Goal: Find specific page/section: Find specific page/section

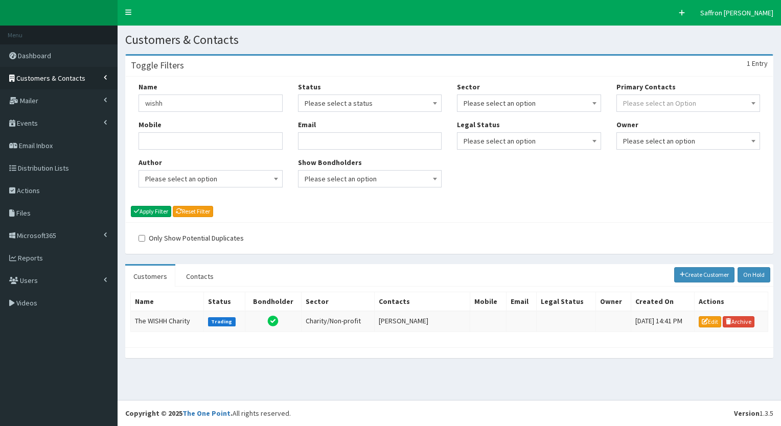
click at [50, 80] on span "Customers & Contacts" at bounding box center [50, 78] width 69 height 9
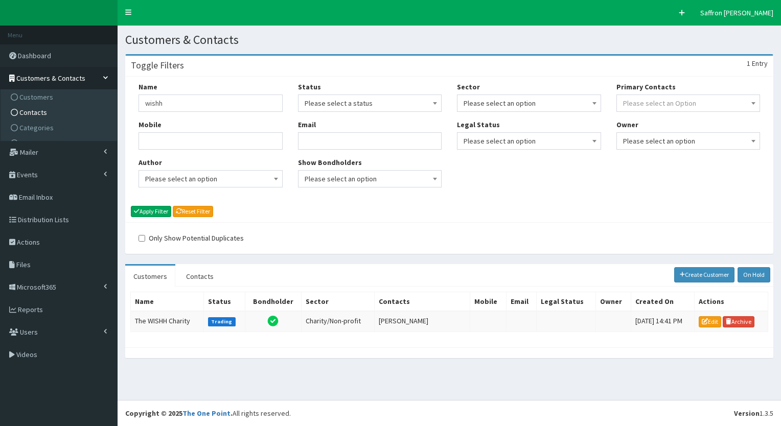
click at [33, 113] on span "Contacts" at bounding box center [33, 112] width 28 height 9
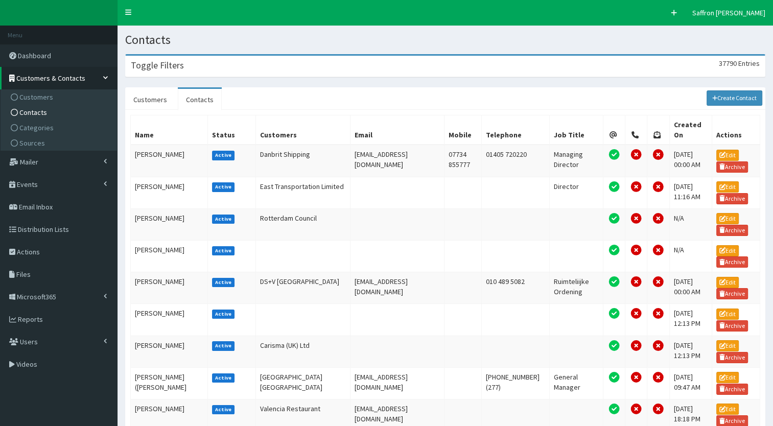
click at [219, 73] on div "Toggle Filters 37790 Entries" at bounding box center [445, 66] width 639 height 21
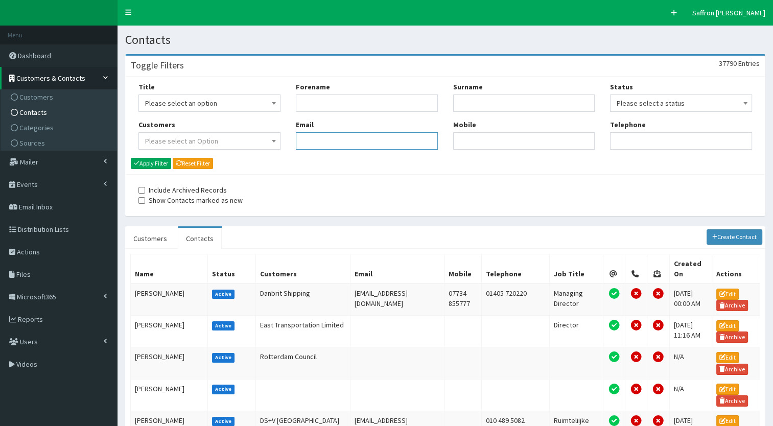
paste input "david.haire@hey.nhs.uk"
type input "david.haire@hey.nhs.uk"
click at [144, 162] on button "Apply Filter" at bounding box center [151, 163] width 40 height 11
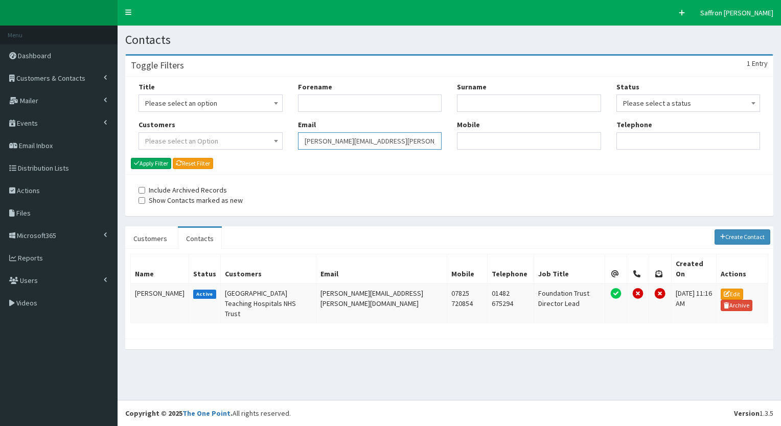
drag, startPoint x: 348, startPoint y: 136, endPoint x: 307, endPoint y: 136, distance: 41.9
click at [307, 136] on input "david.haire@hey.nhs.uk" at bounding box center [370, 140] width 144 height 17
type input "d"
drag, startPoint x: 312, startPoint y: 142, endPoint x: 319, endPoint y: 138, distance: 7.8
click at [319, 138] on input "d" at bounding box center [370, 140] width 144 height 17
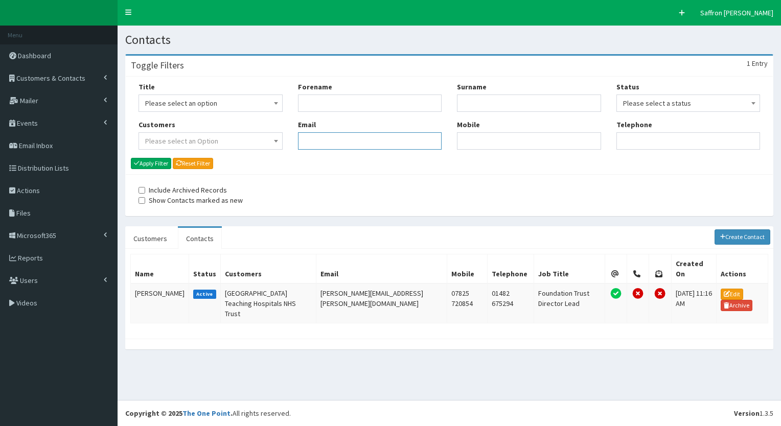
paste input "m.lewsleystier@hull.ac.uk"
type input "m.lewsleystier@hull.ac.uk"
click at [159, 164] on button "Apply Filter" at bounding box center [151, 163] width 40 height 11
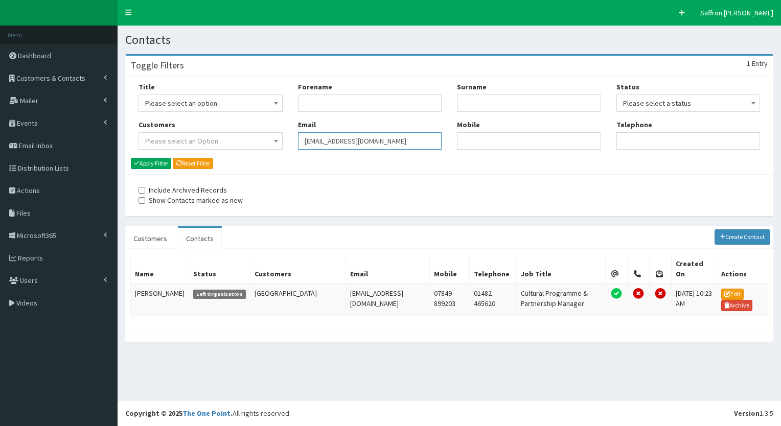
drag, startPoint x: 404, startPoint y: 144, endPoint x: 253, endPoint y: 144, distance: 151.2
click at [253, 144] on div "Title Please select an option Mr Mrs Ms Miss Dr MP QC MBE MEP CBE" at bounding box center [449, 120] width 636 height 76
paste input "Lily-Rose.Darwood@wcrlaw.co.uk"
type input "Lily-Rose.Darwood@wcrlaw.co.uk"
click at [158, 167] on button "Apply Filter" at bounding box center [151, 163] width 40 height 11
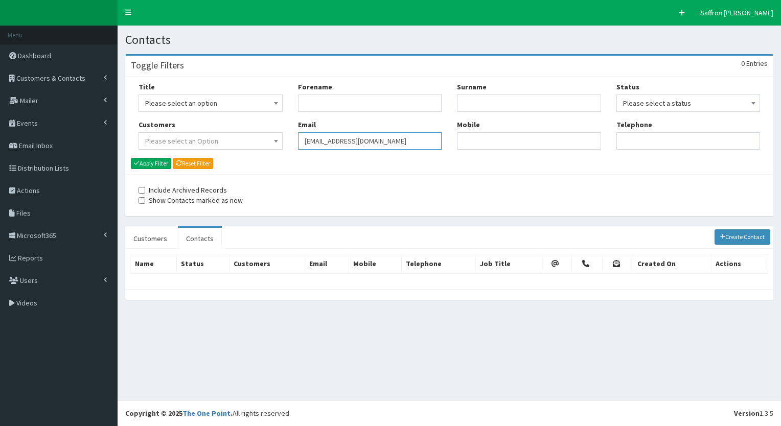
drag, startPoint x: 0, startPoint y: 0, endPoint x: 305, endPoint y: 142, distance: 336.2
click at [305, 142] on input "[EMAIL_ADDRESS][DOMAIN_NAME]" at bounding box center [370, 140] width 144 height 17
click at [74, 79] on span "Customers & Contacts" at bounding box center [50, 78] width 69 height 9
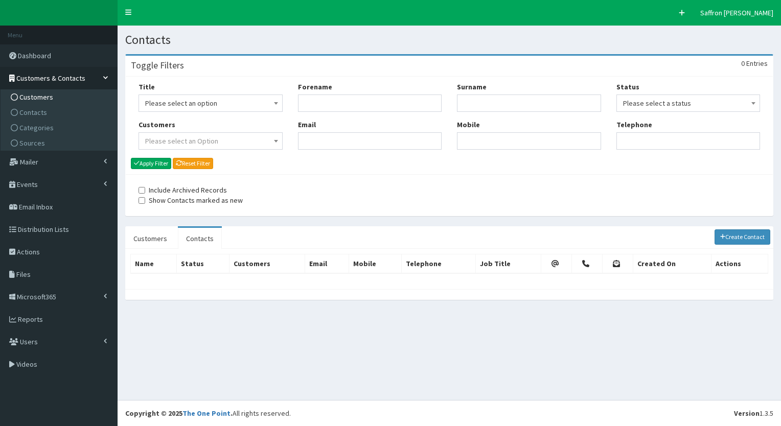
click at [45, 95] on span "Customers" at bounding box center [36, 96] width 34 height 9
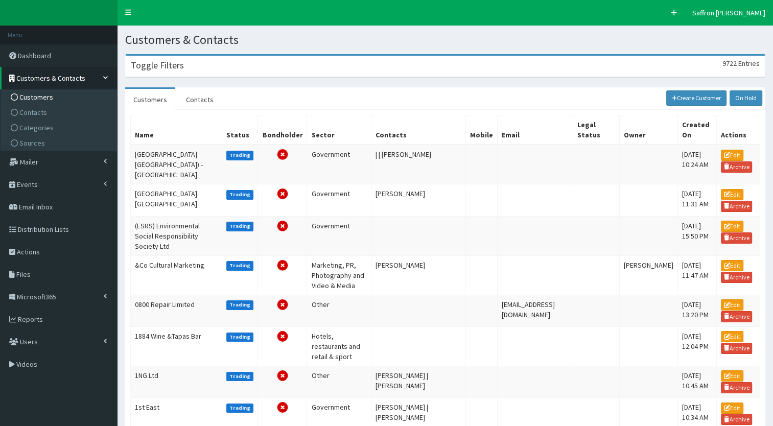
click at [250, 73] on div "Toggle Filters 9722 Entries" at bounding box center [445, 66] width 639 height 21
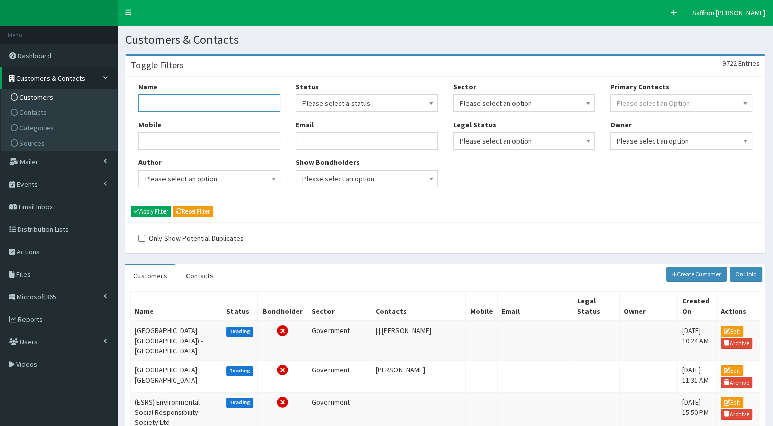
click at [230, 101] on input "Name" at bounding box center [209, 103] width 142 height 17
type input "VIP"
click at [151, 204] on div "Name VIP Mobile Author Please select an option Developer Paige McGowan Diana Ta…" at bounding box center [445, 150] width 639 height 146
click at [150, 219] on div "Name VIP Mobile Author Please select an option Developer Paige McGowan Diana Ta…" at bounding box center [445, 150] width 639 height 146
click at [153, 216] on button "Apply Filter" at bounding box center [151, 211] width 40 height 11
